Goal: Task Accomplishment & Management: Use online tool/utility

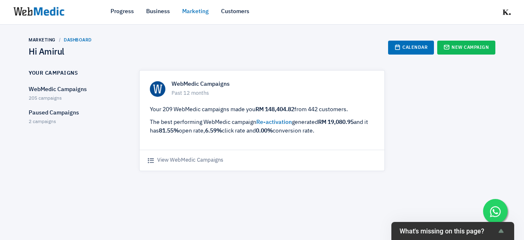
click at [38, 120] on span "2 campaigns" at bounding box center [42, 121] width 27 height 5
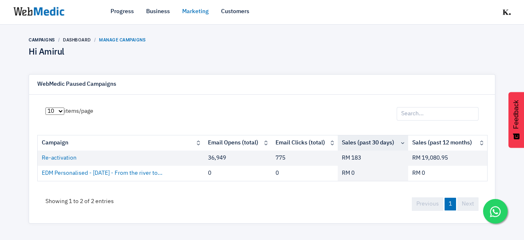
click at [40, 39] on li "Campaigns" at bounding box center [42, 40] width 26 height 6
click at [84, 41] on link "Dashboard" at bounding box center [77, 39] width 28 height 5
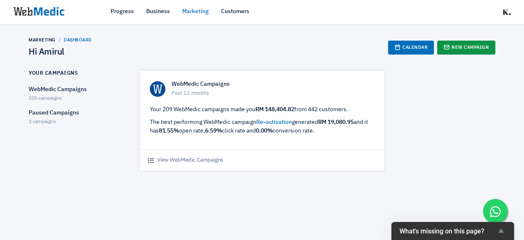
click at [472, 49] on link "New Campaign" at bounding box center [467, 48] width 58 height 14
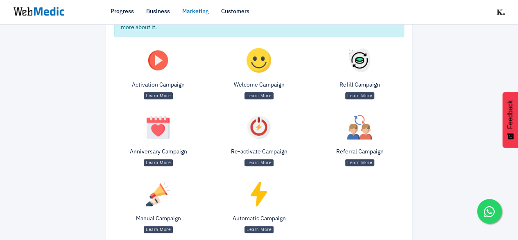
scroll to position [121, 0]
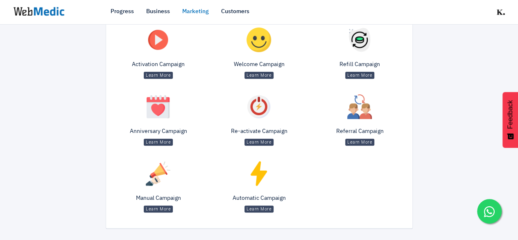
click at [166, 198] on p "Manual Campaign" at bounding box center [158, 198] width 88 height 9
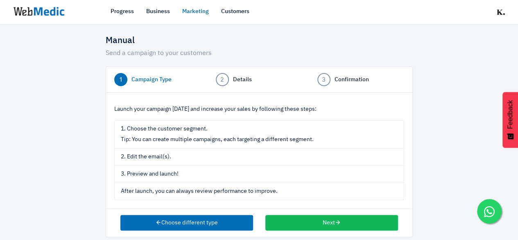
scroll to position [17, 0]
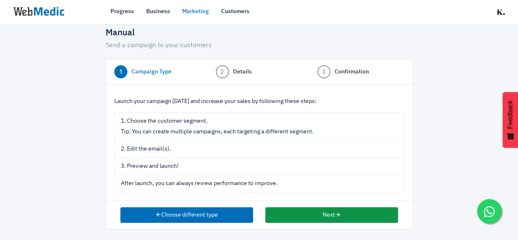
click at [336, 211] on icon "button" at bounding box center [338, 214] width 6 height 6
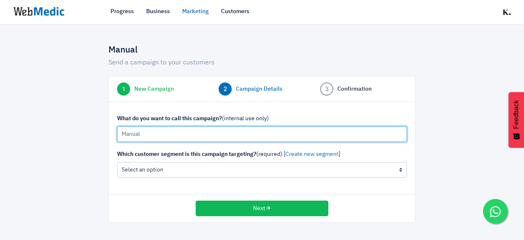
click at [243, 132] on input "Manual" at bounding box center [262, 134] width 290 height 16
type input "9/10/2025 Pinktober Product Suggestion"
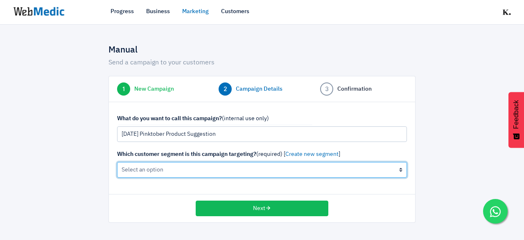
click at [175, 165] on select "All Contacts (not recommended) The active cleanser, moisturiser customers (0 cu…" at bounding box center [262, 170] width 290 height 16
select select "all"
click at [117, 162] on select "All Contacts (not recommended) The active cleanser, moisturiser customers (0 cu…" at bounding box center [262, 170] width 290 height 16
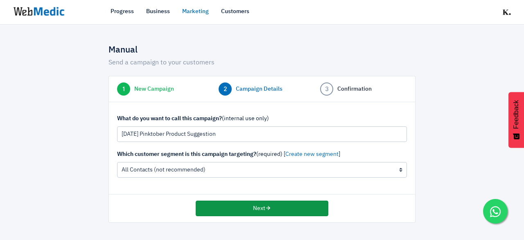
click at [223, 210] on button "Next" at bounding box center [262, 208] width 133 height 16
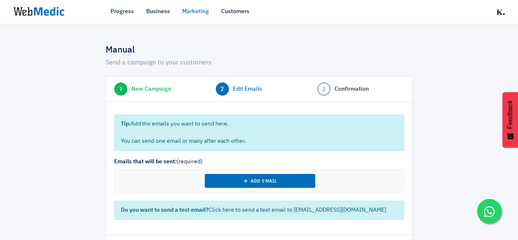
select select "9"
select select "2025"
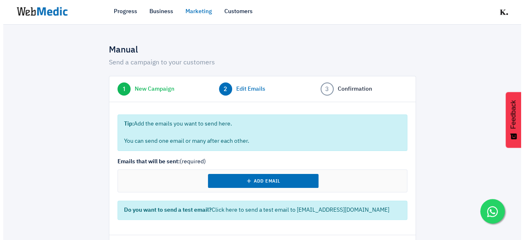
scroll to position [34, 0]
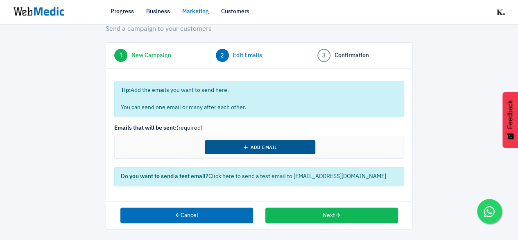
click at [235, 142] on button "Add Email" at bounding box center [260, 147] width 111 height 14
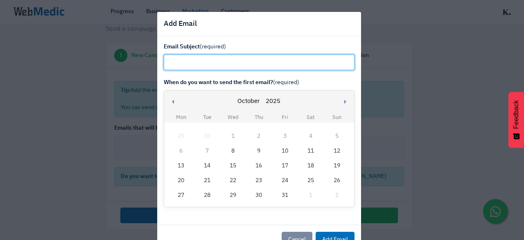
click at [193, 67] on input "text" at bounding box center [259, 62] width 191 height 16
paste input "Is your skin 10/10 girl?"
type input "Is your skin 10/10 girl?"
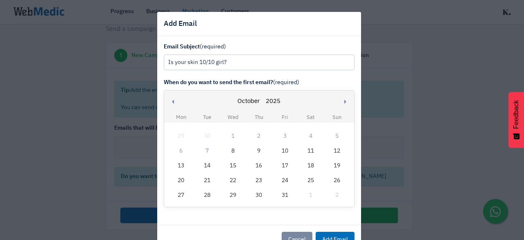
click at [261, 150] on div "9" at bounding box center [259, 150] width 11 height 11
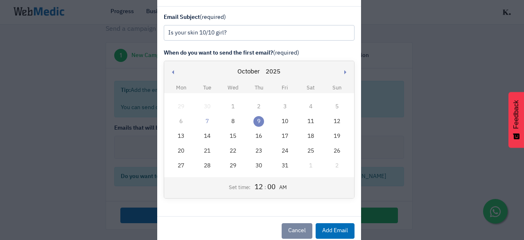
scroll to position [45, 0]
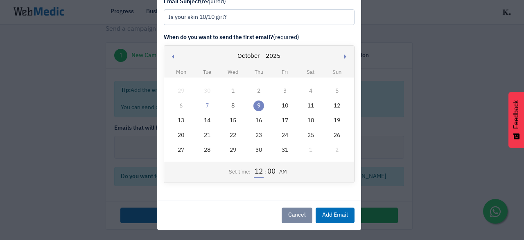
click at [257, 172] on input "12" at bounding box center [258, 171] width 9 height 11
click at [256, 169] on input "12" at bounding box center [258, 171] width 9 height 11
click at [259, 171] on input "12" at bounding box center [258, 171] width 9 height 11
type input "8"
click at [333, 213] on button "Add Email" at bounding box center [335, 215] width 39 height 16
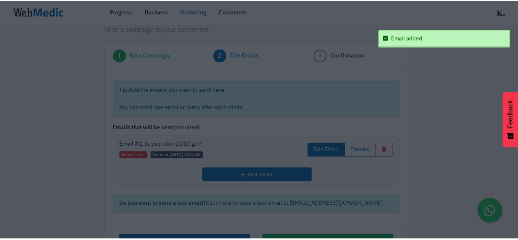
scroll to position [0, 0]
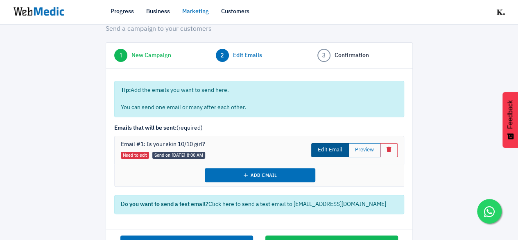
click at [335, 152] on link "Edit Email" at bounding box center [330, 150] width 38 height 14
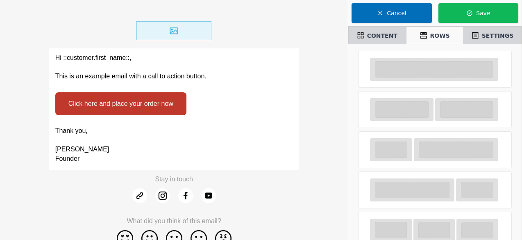
click at [240, 124] on div "Thank you, John Doe Founder" at bounding box center [174, 144] width 250 height 47
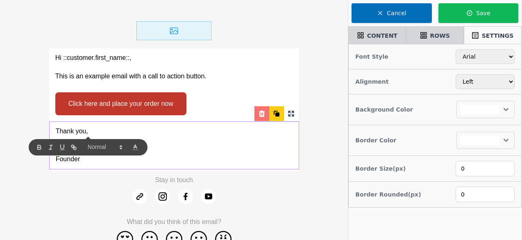
click at [261, 113] on icon at bounding box center [262, 113] width 8 height 8
select select
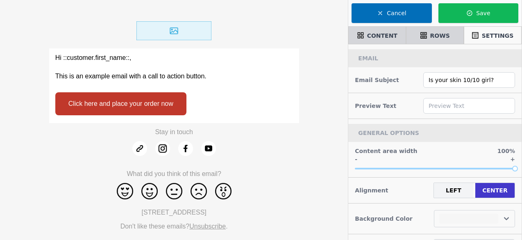
click at [263, 98] on div "Click here and place your order now" at bounding box center [174, 103] width 250 height 35
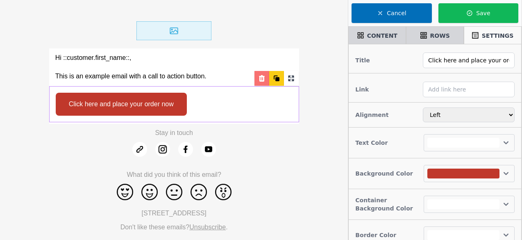
click at [259, 79] on icon at bounding box center [262, 78] width 8 height 8
select select
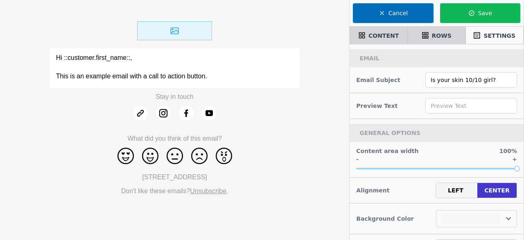
click at [265, 61] on p "Hi ::customer.first_name::," at bounding box center [175, 57] width 238 height 9
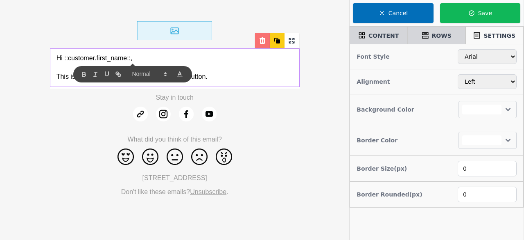
click at [264, 37] on icon at bounding box center [263, 40] width 8 height 8
select select
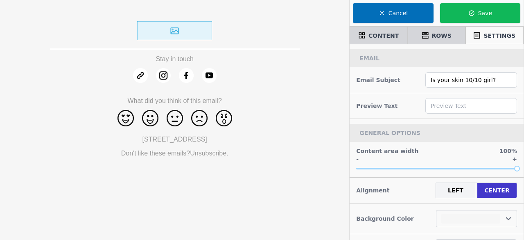
click at [228, 43] on div at bounding box center [175, 30] width 250 height 35
select select "center"
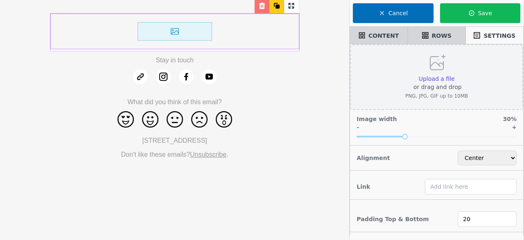
click at [435, 70] on icon at bounding box center [438, 62] width 15 height 15
click at [455, 74] on input "Upload a file or drag and drop PNG, JPG, GIF up to 10MB" at bounding box center [455, 74] width 0 height 0
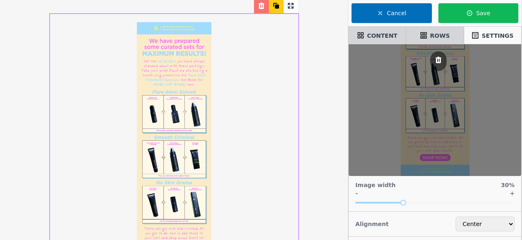
scroll to position [123, 0]
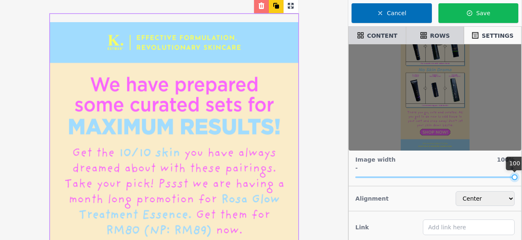
drag, startPoint x: 405, startPoint y: 175, endPoint x: 524, endPoint y: 174, distance: 119.2
drag, startPoint x: 514, startPoint y: 176, endPoint x: 521, endPoint y: 176, distance: 7.0
click at [521, 176] on div "Image Crop Free Square Circle Portrait Landscape Save Cut Cancel Image width 10…" at bounding box center [434, 164] width 173 height 240
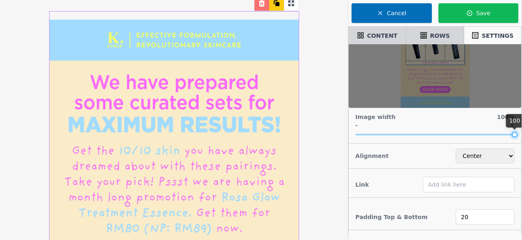
scroll to position [0, 0]
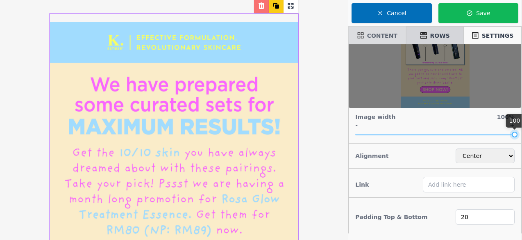
click at [380, 34] on span "CONTENT" at bounding box center [382, 36] width 30 height 8
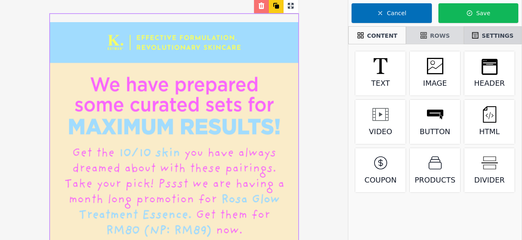
click at [436, 38] on span "ROWS" at bounding box center [440, 36] width 20 height 8
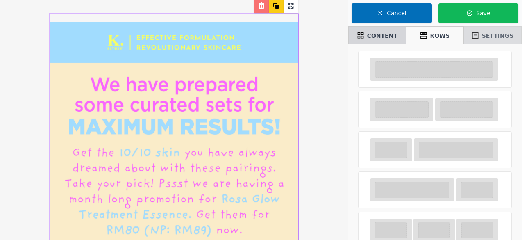
click at [490, 38] on span "SETTINGS" at bounding box center [498, 36] width 32 height 8
select select "center"
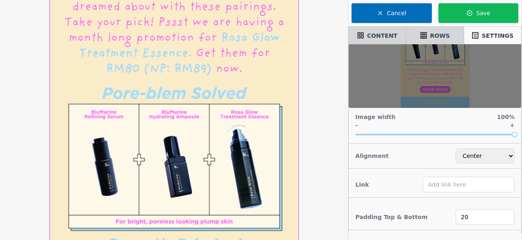
scroll to position [164, 0]
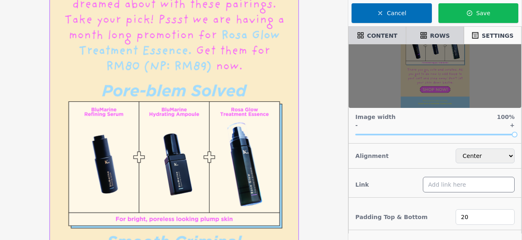
click at [431, 183] on input "text" at bounding box center [469, 185] width 92 height 16
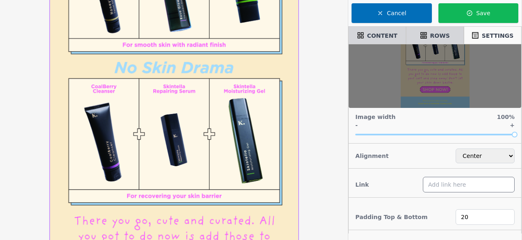
scroll to position [574, 0]
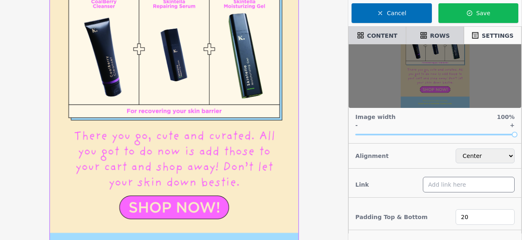
paste input "https://kaymanbeauty.com/collections/all"
type input "https://kaymanbeauty.com/collections/all"
click at [437, 201] on div "Padding Top & Bottom 20" at bounding box center [435, 217] width 172 height 32
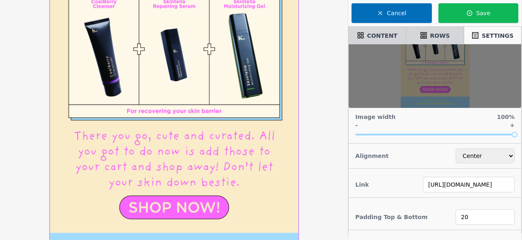
scroll to position [656, 0]
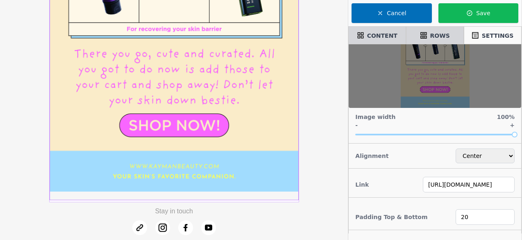
select select
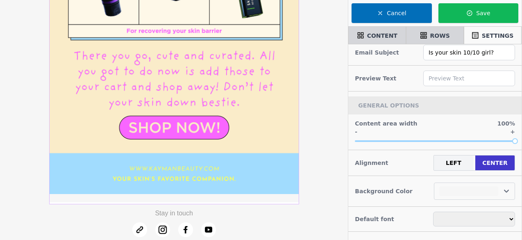
scroll to position [655, 0]
click at [452, 81] on input "text" at bounding box center [469, 78] width 92 height 16
paste input "We have prepared some curated sets for maximum results!"
type input "We have prepared some curated sets for maximum results!"
select select
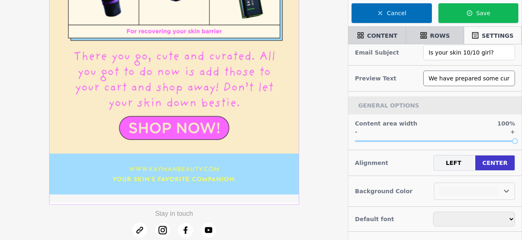
scroll to position [0, 67]
type input "We have prepared some curated sets for maximum results!"
click at [467, 96] on div "GENERAL OPTIONS" at bounding box center [434, 105] width 173 height 18
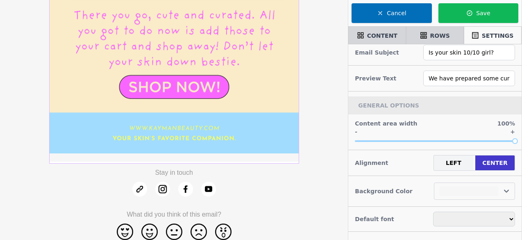
scroll to position [749, 0]
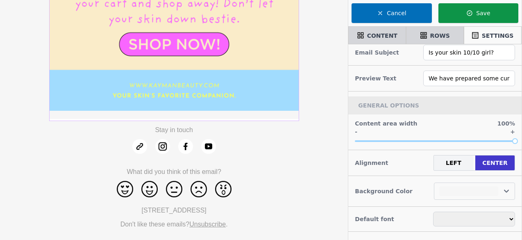
click at [479, 16] on button "Save" at bounding box center [478, 13] width 80 height 20
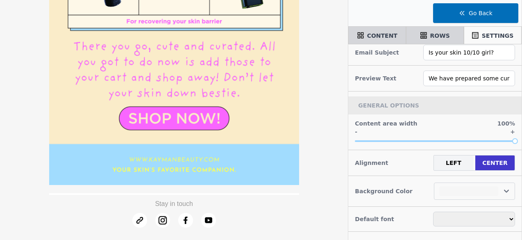
select select
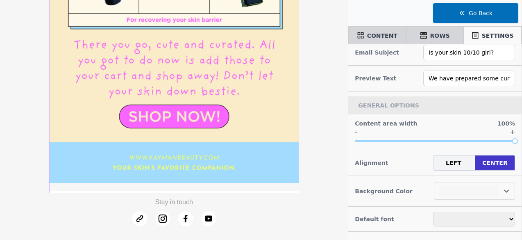
scroll to position [667, 0]
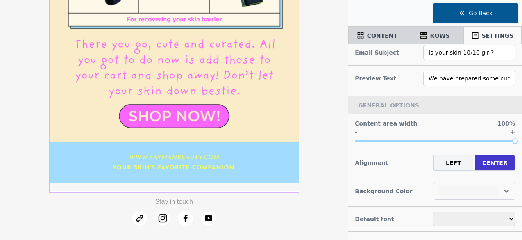
click at [470, 18] on button "Go Back" at bounding box center [475, 13] width 85 height 20
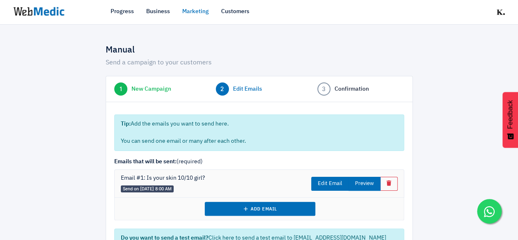
click at [353, 187] on button "Preview" at bounding box center [365, 184] width 32 height 14
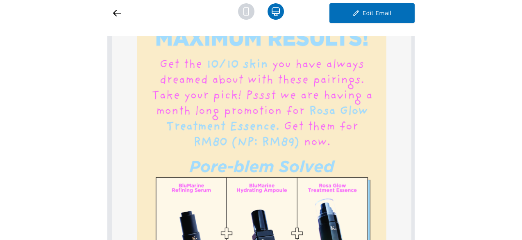
scroll to position [107, 0]
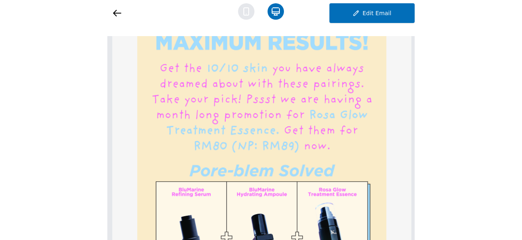
click at [243, 17] on icon at bounding box center [246, 11] width 16 height 16
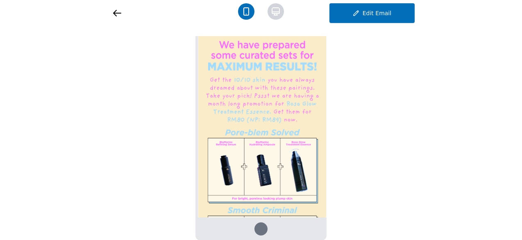
scroll to position [0, 0]
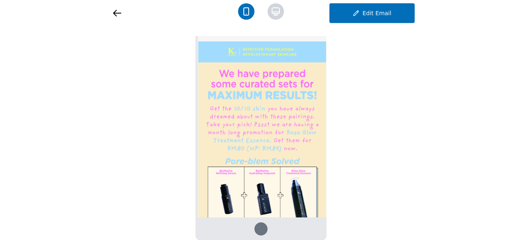
click at [117, 9] on icon at bounding box center [117, 13] width 10 height 10
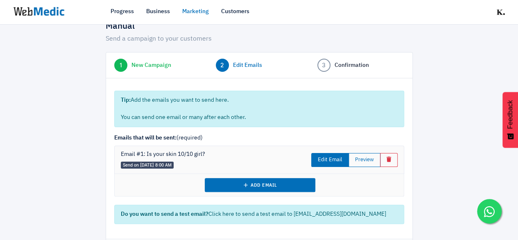
scroll to position [61, 0]
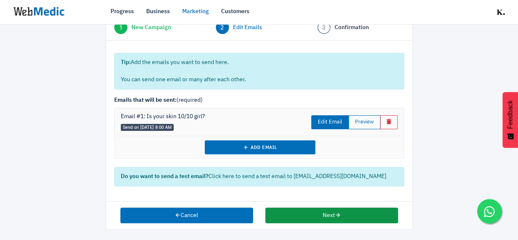
click at [318, 209] on button "Next" at bounding box center [331, 215] width 133 height 16
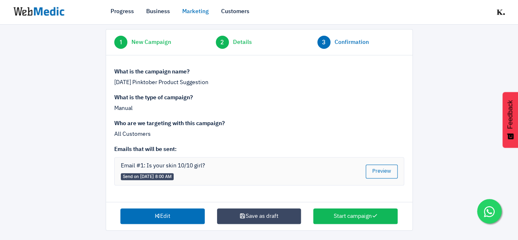
scroll to position [48, 0]
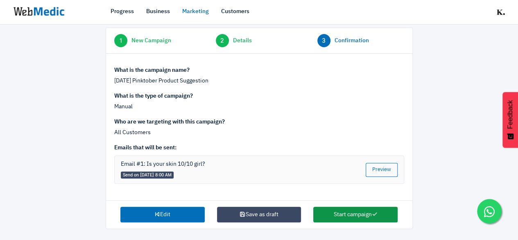
click at [360, 210] on button "Start campaign" at bounding box center [355, 214] width 84 height 16
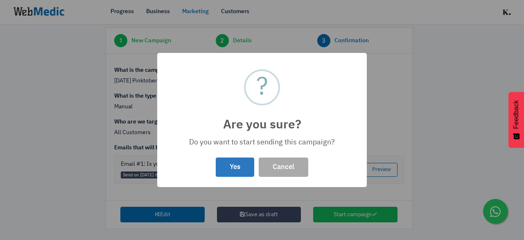
click at [237, 165] on button "Yes" at bounding box center [235, 166] width 39 height 19
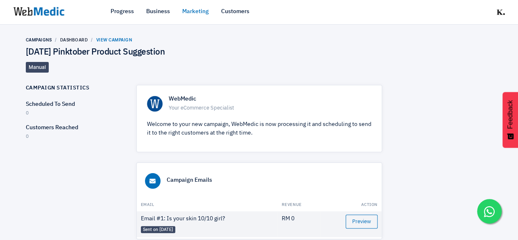
click at [198, 15] on link "Marketing" at bounding box center [195, 11] width 27 height 9
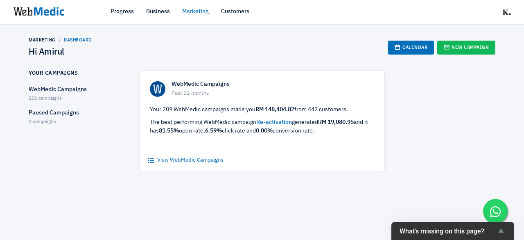
click at [215, 163] on link "View WebMedic Campaigns" at bounding box center [185, 160] width 75 height 8
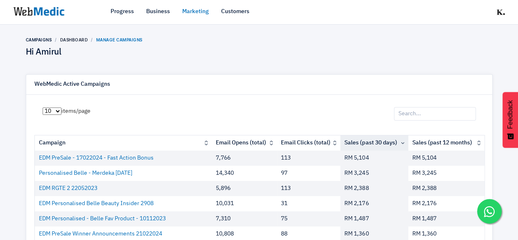
click at [429, 116] on input "search" at bounding box center [435, 114] width 82 height 14
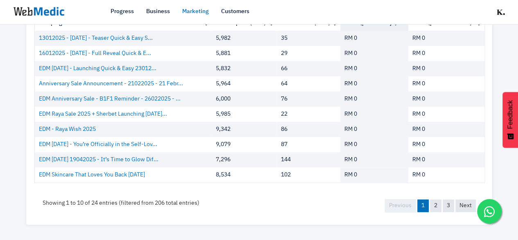
scroll to position [79, 0]
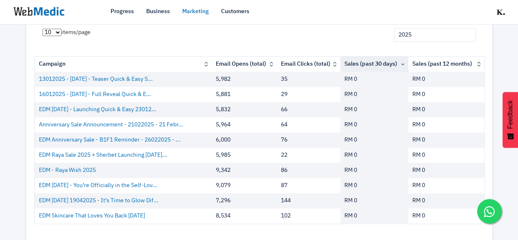
type input "2025"
drag, startPoint x: 235, startPoint y: 75, endPoint x: 229, endPoint y: 220, distance: 145.2
click at [229, 220] on tbody "13012025 - [DATE] - Teaser Quick & Easy S... 5,982 35 RM 0 RM 0 16012025 - [DAT…" at bounding box center [260, 148] width 450 height 152
click at [304, 220] on td "102" at bounding box center [309, 215] width 64 height 15
drag, startPoint x: 359, startPoint y: 75, endPoint x: 365, endPoint y: 227, distance: 152.5
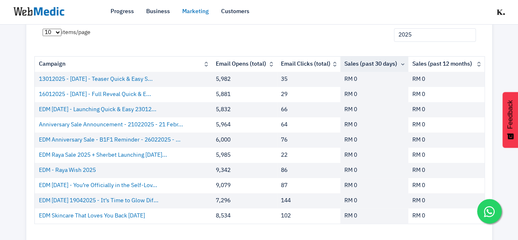
click at [365, 227] on div "10 25 50 100 items/page 2025 Campaign Email Opens (total) Email Clicks (total) …" at bounding box center [259, 141] width 450 height 242
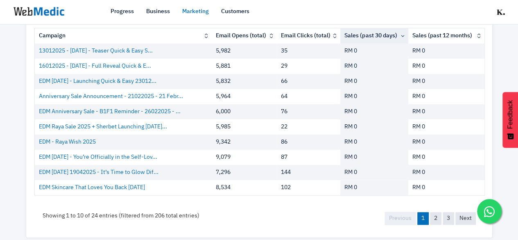
scroll to position [120, 0]
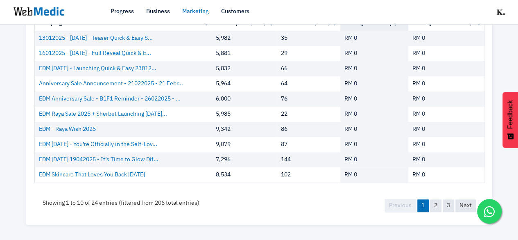
click at [375, 138] on td "RM 0" at bounding box center [374, 144] width 68 height 15
click at [438, 207] on link "2" at bounding box center [435, 205] width 11 height 13
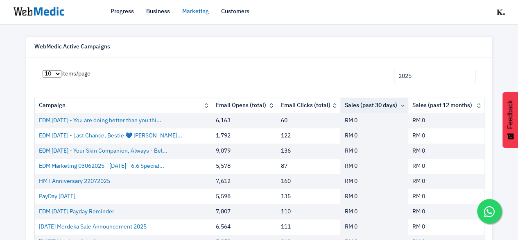
drag, startPoint x: 364, startPoint y: 121, endPoint x: 368, endPoint y: 235, distance: 114.0
click at [368, 235] on tbody "EDM April 2025 - You are doing better than you thi... 6,163 60 RM 0 RM 0 EDM Ap…" at bounding box center [260, 189] width 450 height 152
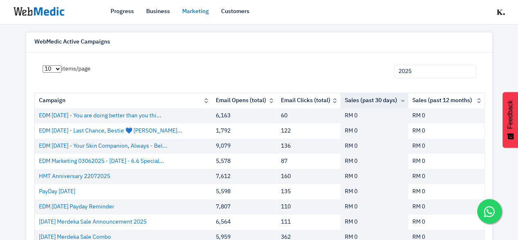
scroll to position [119, 0]
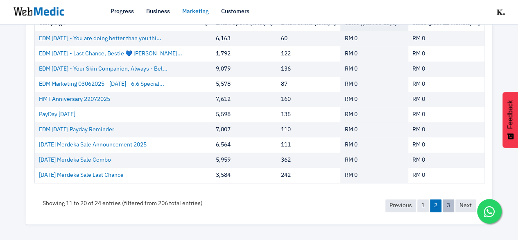
click at [449, 202] on link "3" at bounding box center [448, 205] width 11 height 13
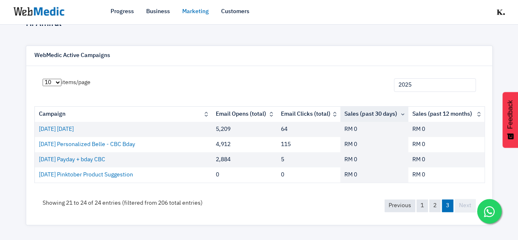
drag, startPoint x: 275, startPoint y: 158, endPoint x: 285, endPoint y: 158, distance: 9.8
click at [285, 158] on tr "27/9/2025 Payday + bday CBC 2,884 5 RM 0 RM 0" at bounding box center [260, 159] width 450 height 15
click at [312, 161] on td "5" at bounding box center [309, 159] width 64 height 15
click at [222, 159] on td "2,884" at bounding box center [244, 159] width 65 height 15
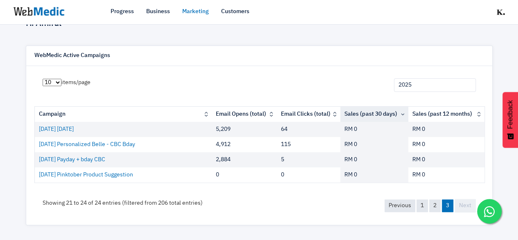
click at [220, 146] on td "4,912" at bounding box center [244, 144] width 65 height 15
click at [284, 144] on td "115" at bounding box center [309, 144] width 64 height 15
click at [425, 206] on link "1" at bounding box center [422, 205] width 11 height 13
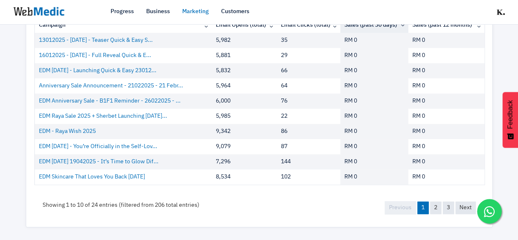
scroll to position [120, 0]
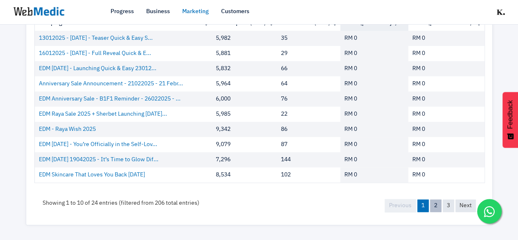
click at [430, 206] on link "2" at bounding box center [435, 205] width 11 height 13
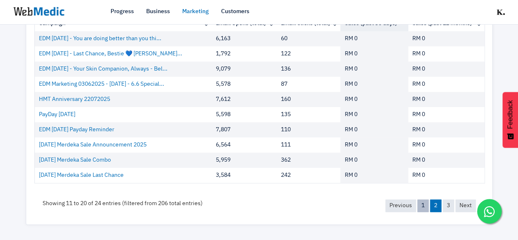
click at [425, 211] on link "1" at bounding box center [422, 205] width 11 height 13
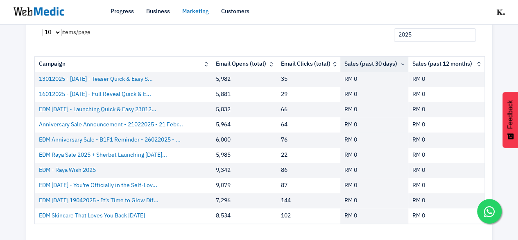
scroll to position [120, 0]
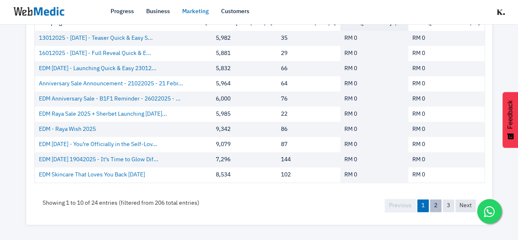
click at [436, 203] on link "2" at bounding box center [435, 205] width 11 height 13
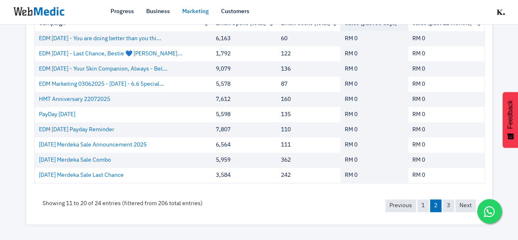
click at [223, 55] on td "1,792" at bounding box center [244, 53] width 65 height 15
click at [221, 36] on td "6,163" at bounding box center [244, 38] width 65 height 15
click at [218, 97] on td "7,612" at bounding box center [244, 99] width 65 height 15
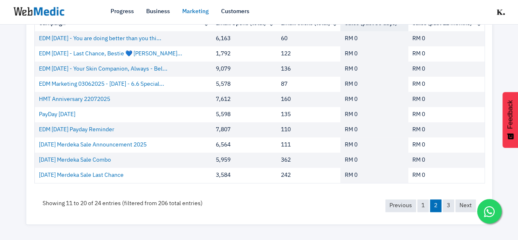
click at [218, 97] on td "7,612" at bounding box center [244, 99] width 65 height 15
click at [424, 207] on link "1" at bounding box center [422, 205] width 11 height 13
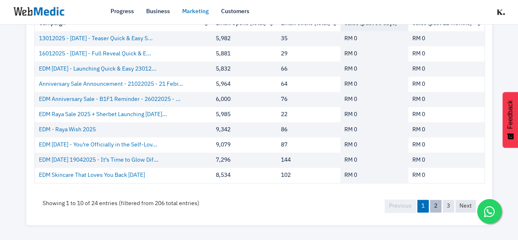
click at [433, 204] on link "2" at bounding box center [435, 206] width 11 height 13
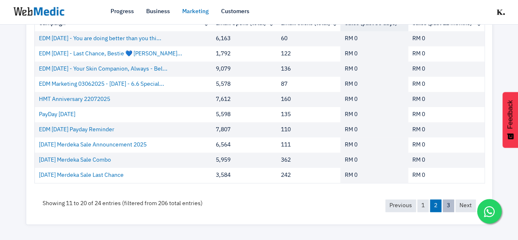
click at [449, 204] on link "3" at bounding box center [448, 205] width 11 height 13
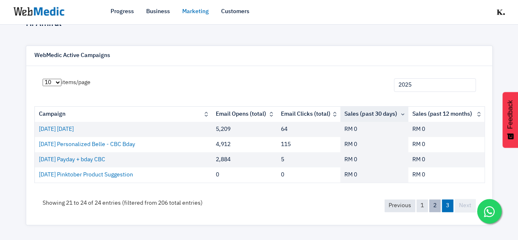
click at [433, 204] on link "2" at bounding box center [434, 205] width 11 height 13
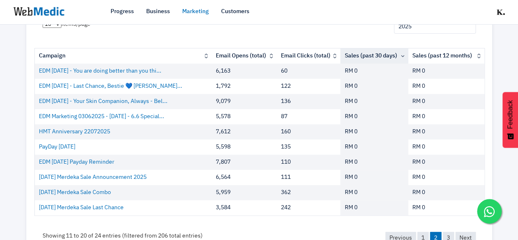
scroll to position [111, 0]
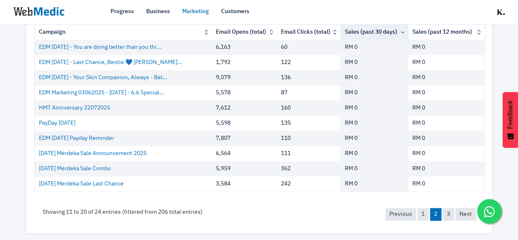
click at [223, 74] on td "9,079" at bounding box center [244, 77] width 65 height 15
click at [422, 213] on link "1" at bounding box center [422, 214] width 11 height 13
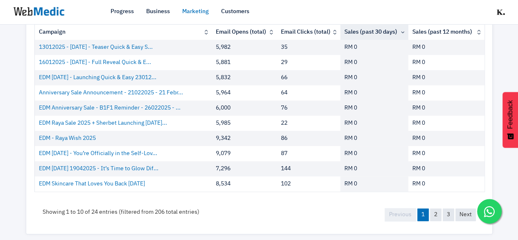
click at [422, 213] on link "1" at bounding box center [422, 214] width 11 height 13
